Goal: Task Accomplishment & Management: Manage account settings

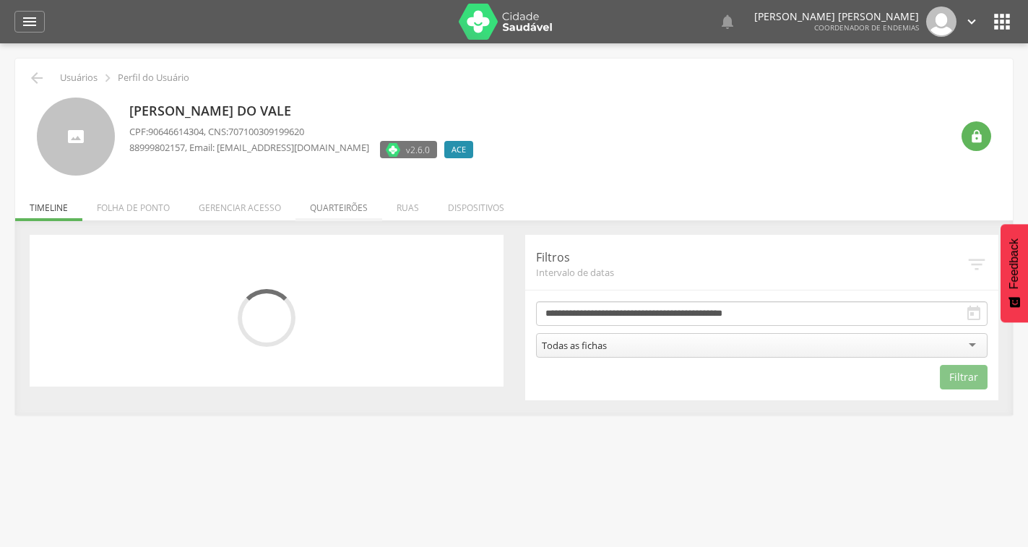
click at [323, 203] on li "Quarteirões" at bounding box center [339, 204] width 87 height 34
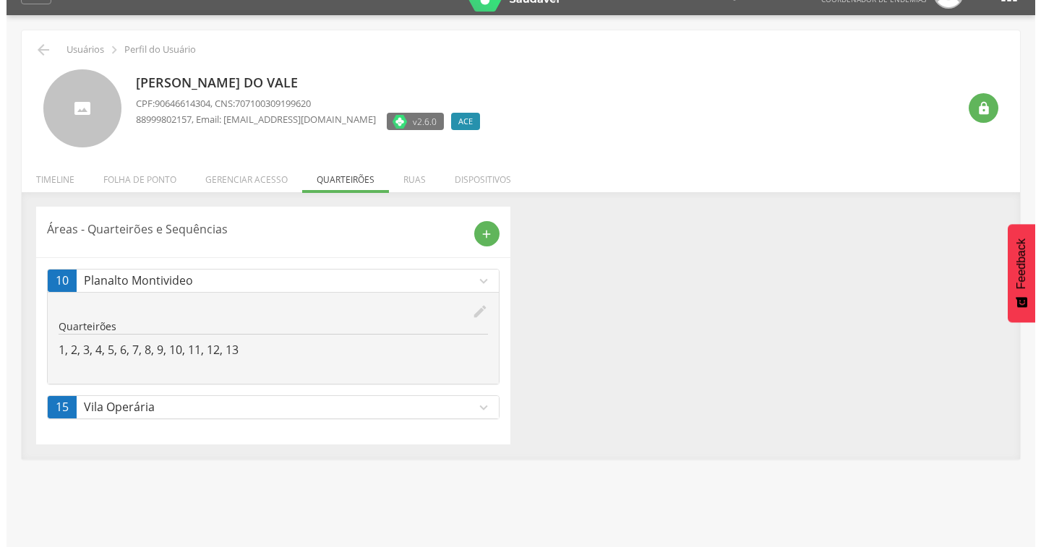
scroll to position [43, 0]
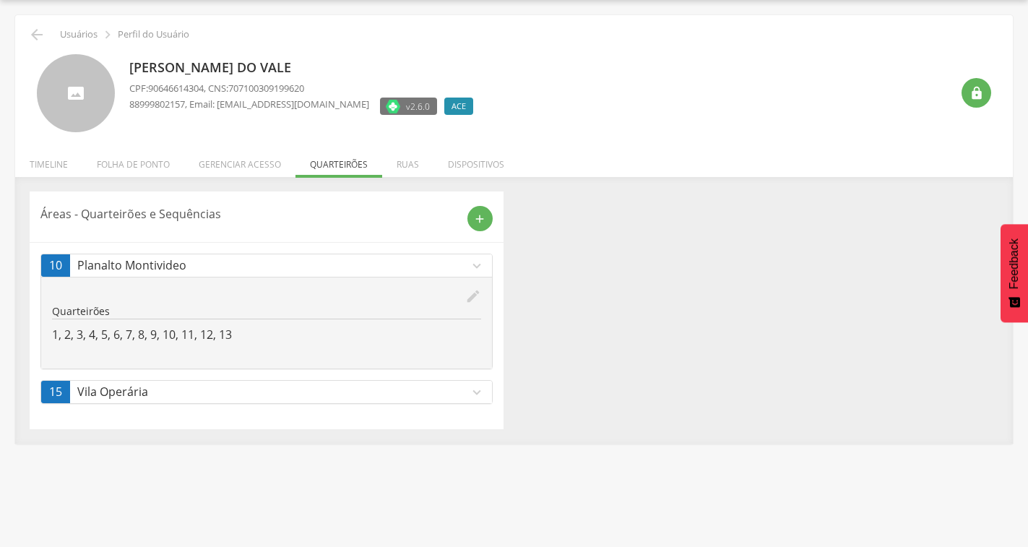
click at [467, 299] on icon "edit" at bounding box center [473, 296] width 16 height 16
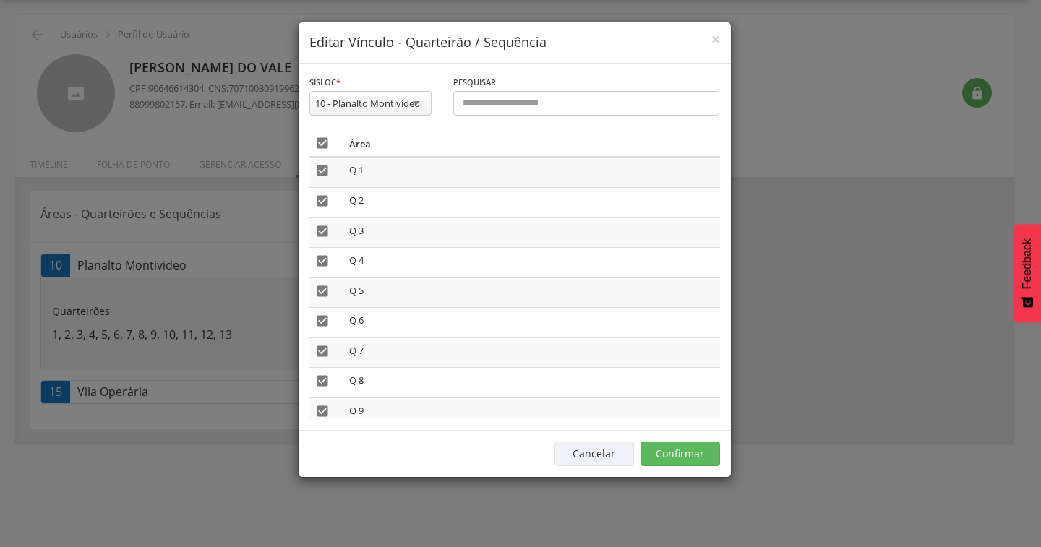
click at [327, 145] on icon "" at bounding box center [322, 143] width 14 height 14
click at [692, 452] on button "Confirmar" at bounding box center [679, 454] width 79 height 25
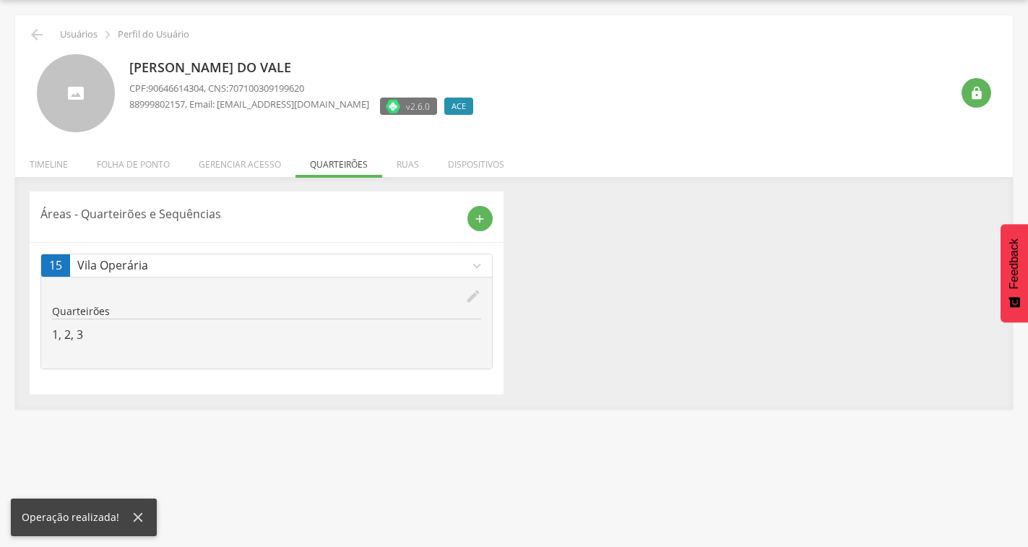
click at [470, 296] on icon "edit" at bounding box center [473, 296] width 16 height 16
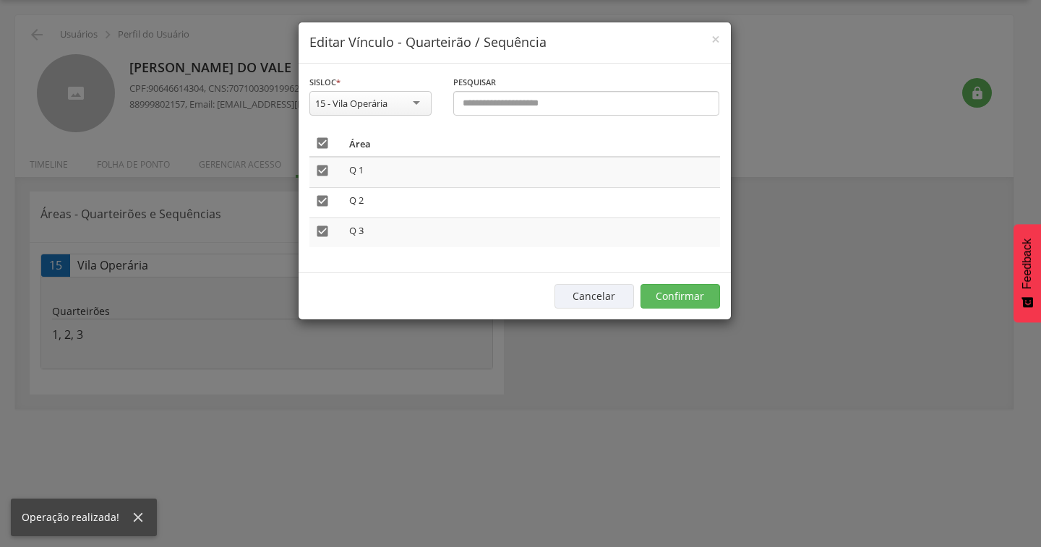
click at [322, 146] on icon "" at bounding box center [322, 143] width 14 height 14
click at [641, 285] on button "Confirmar" at bounding box center [679, 296] width 79 height 25
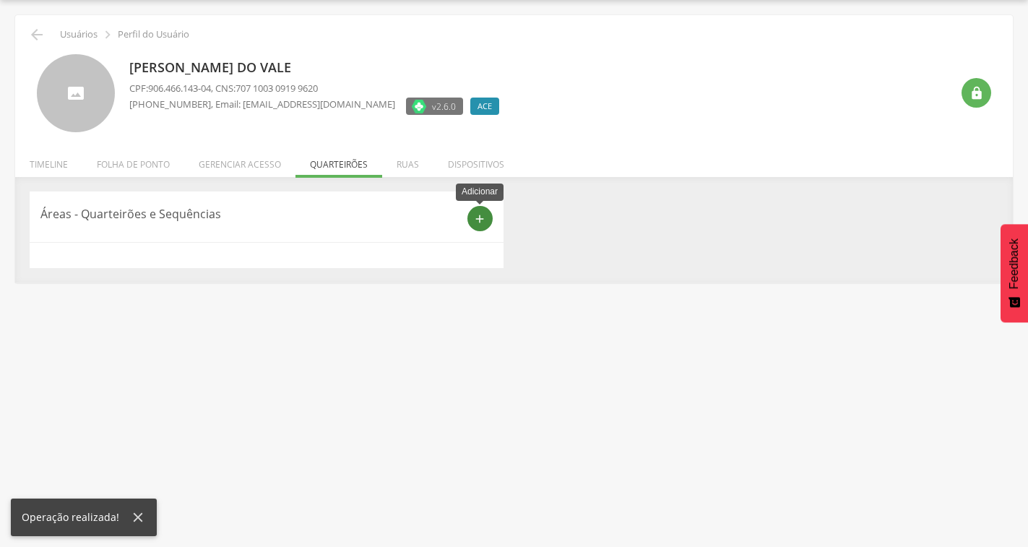
click at [485, 219] on icon "add" at bounding box center [479, 218] width 13 height 13
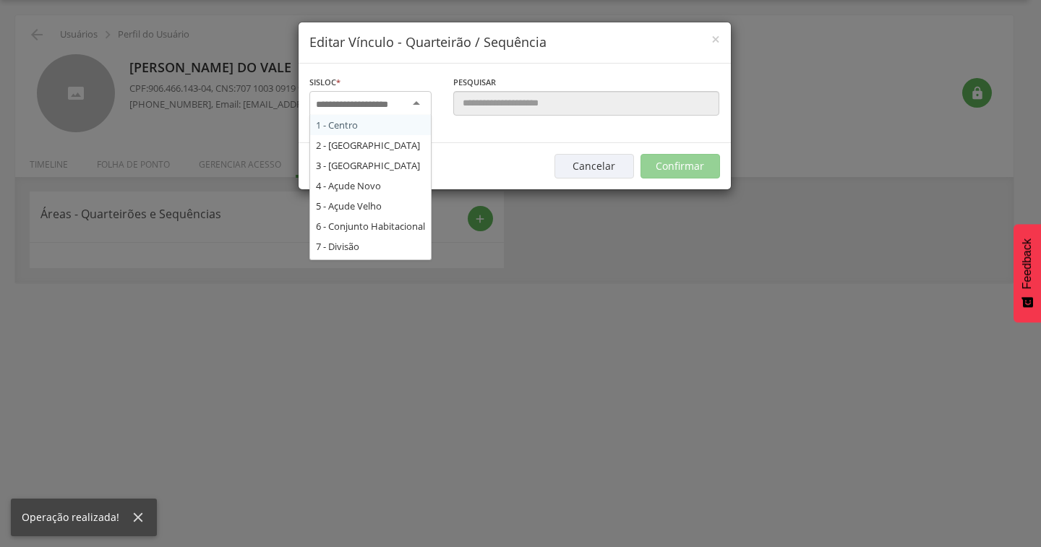
click at [408, 102] on div at bounding box center [370, 104] width 122 height 26
type input "*"
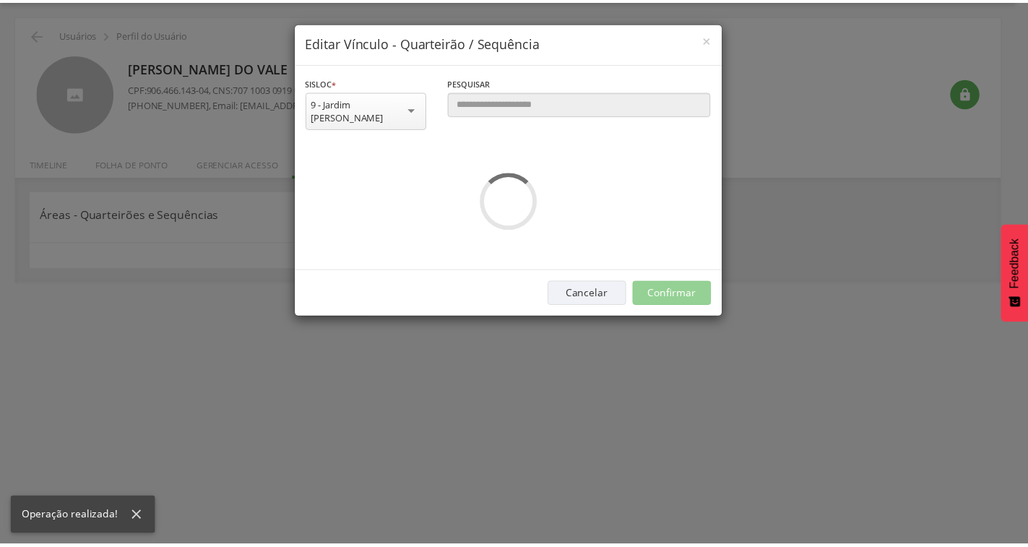
scroll to position [0, 0]
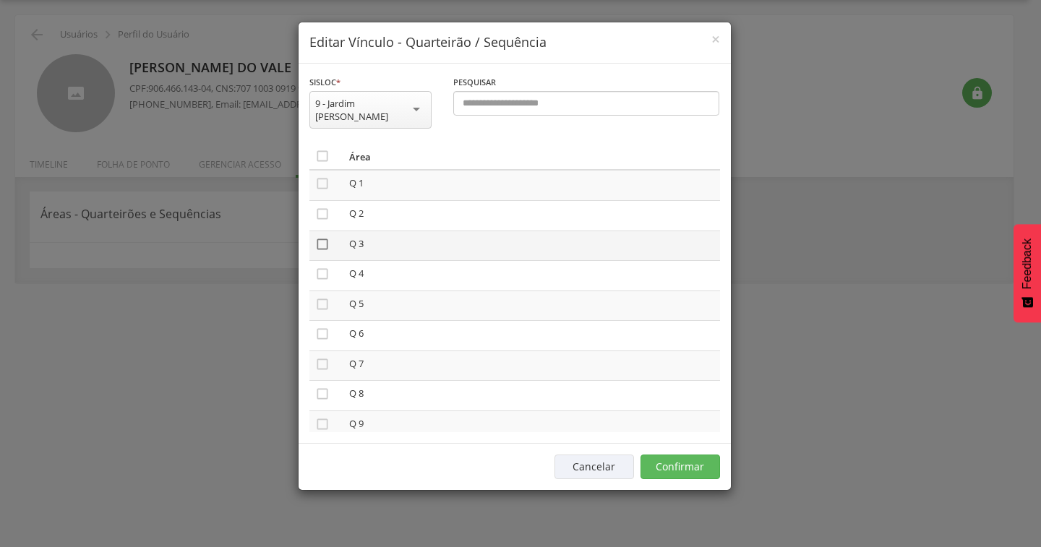
click at [322, 237] on icon "" at bounding box center [322, 244] width 14 height 14
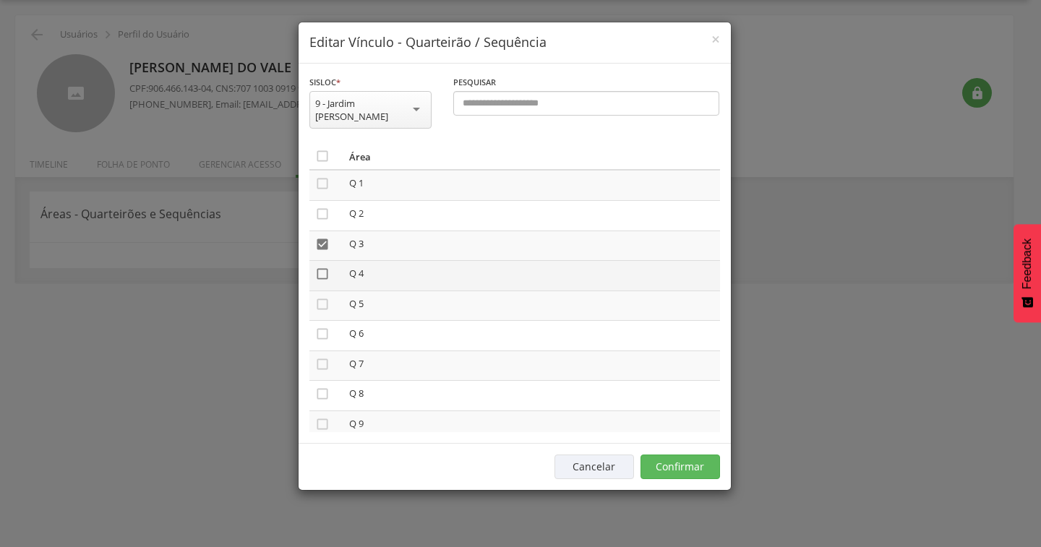
click at [316, 267] on icon "" at bounding box center [322, 274] width 14 height 14
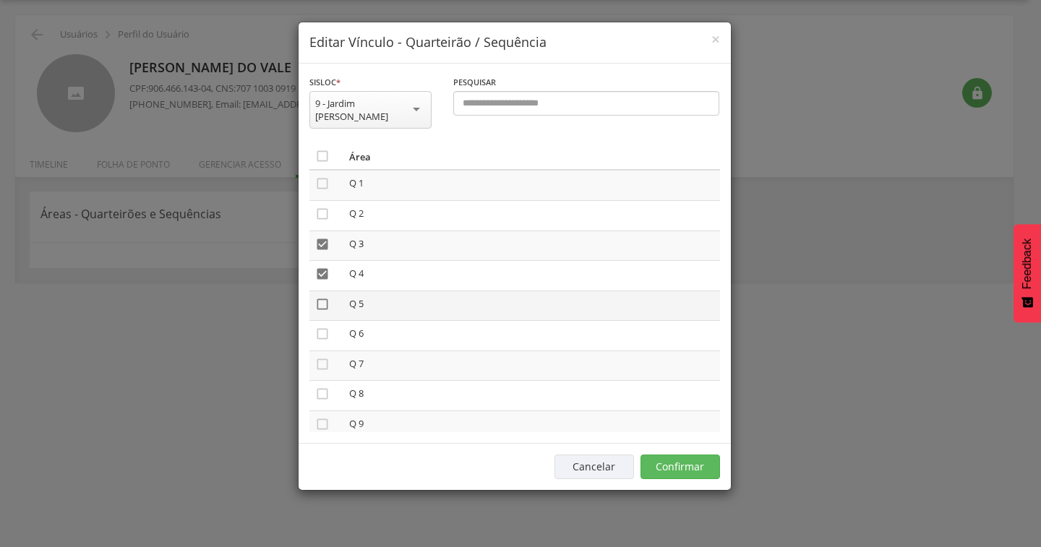
click at [324, 297] on icon "" at bounding box center [322, 304] width 14 height 14
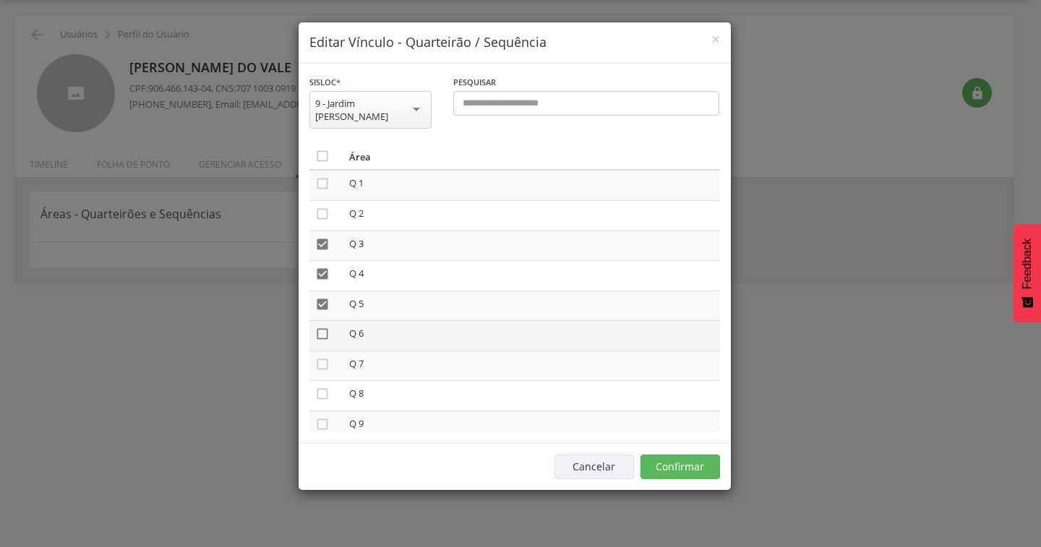
click at [322, 327] on icon "" at bounding box center [322, 334] width 14 height 14
click at [322, 357] on icon "" at bounding box center [322, 364] width 14 height 14
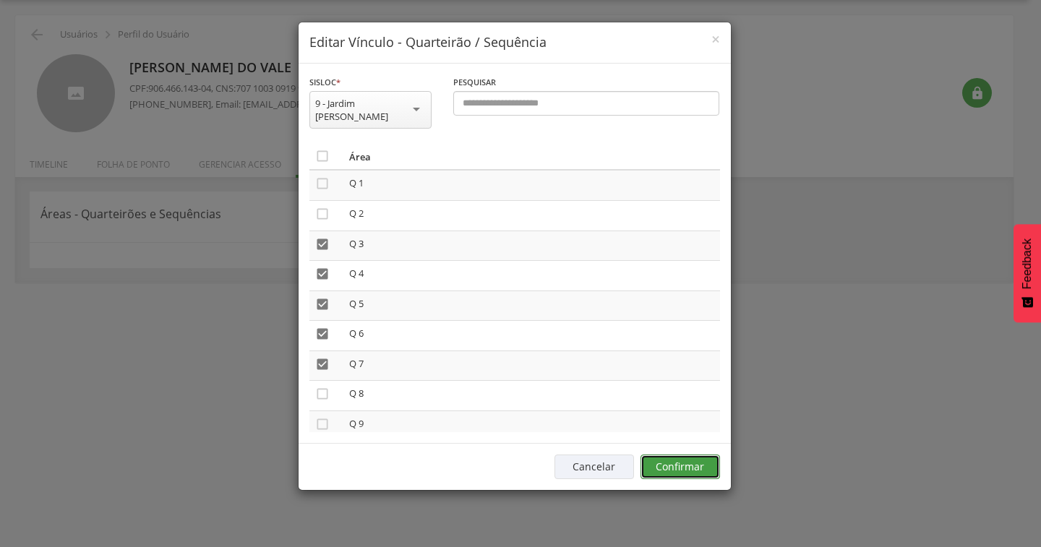
click at [665, 456] on button "Confirmar" at bounding box center [679, 467] width 79 height 25
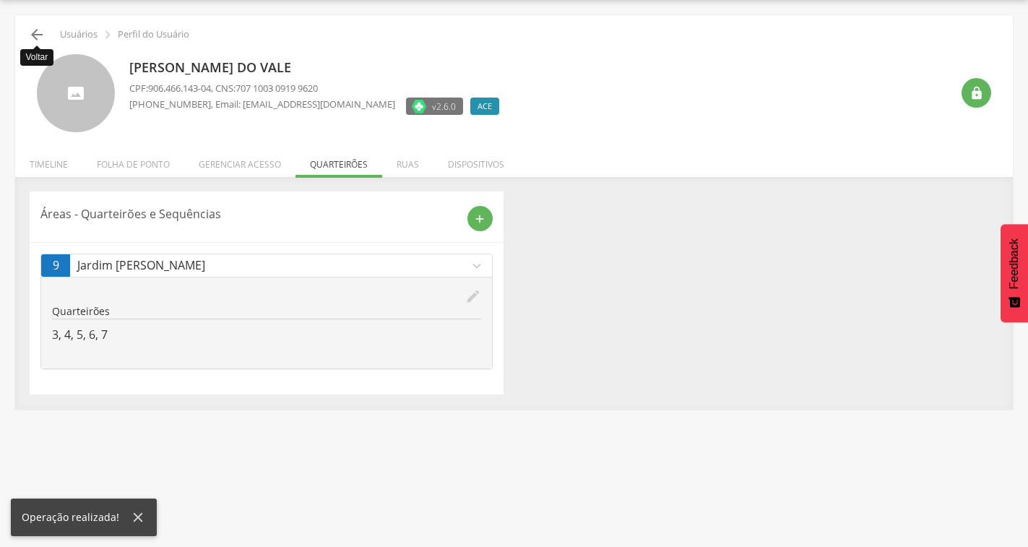
click at [35, 40] on icon "" at bounding box center [36, 34] width 17 height 17
